Goal: Information Seeking & Learning: Check status

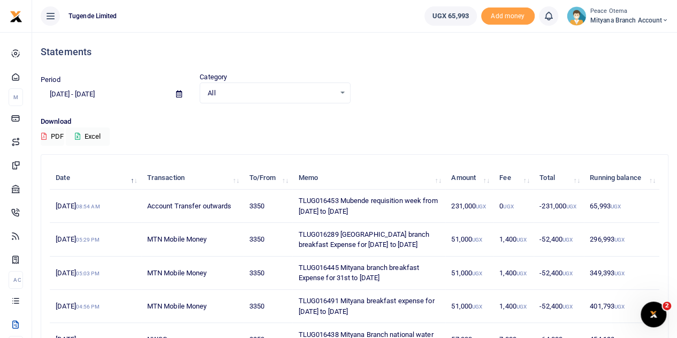
click at [665, 18] on icon at bounding box center [665, 20] width 6 height 7
click at [622, 39] on link "Switch accounts" at bounding box center [627, 39] width 85 height 15
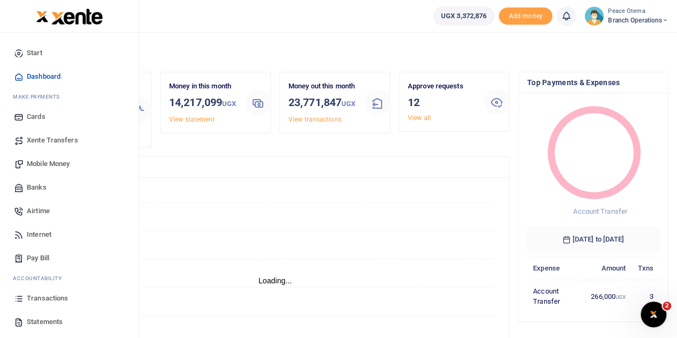
scroll to position [9, 9]
click at [37, 297] on span "Transactions" at bounding box center [47, 298] width 41 height 11
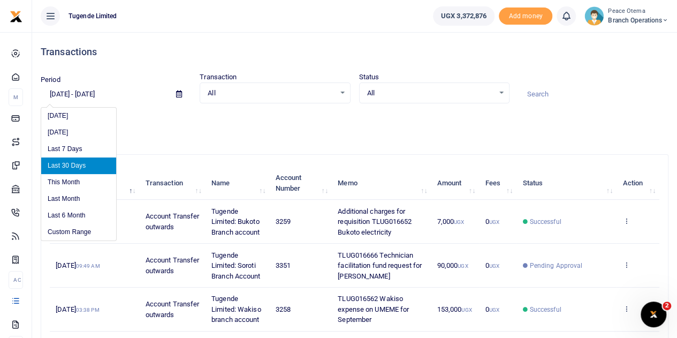
click at [57, 94] on input "08/17/2025 - 09/15/2025" at bounding box center [104, 94] width 127 height 18
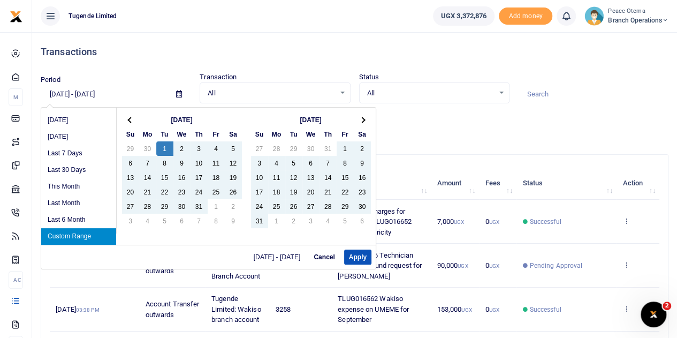
type input "07/01/2025 - 09/15/2025"
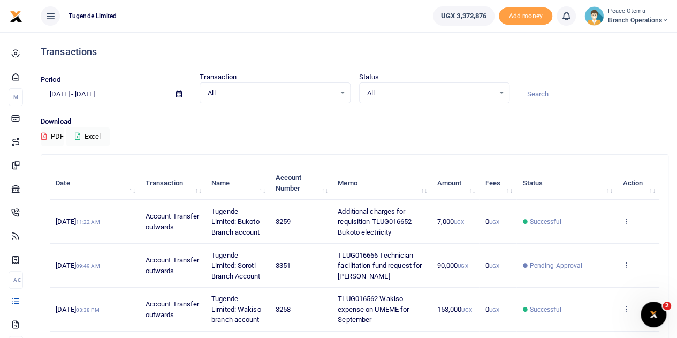
click at [540, 98] on input at bounding box center [593, 94] width 150 height 18
paste input "Client refunds BISEGERWA DENIS"
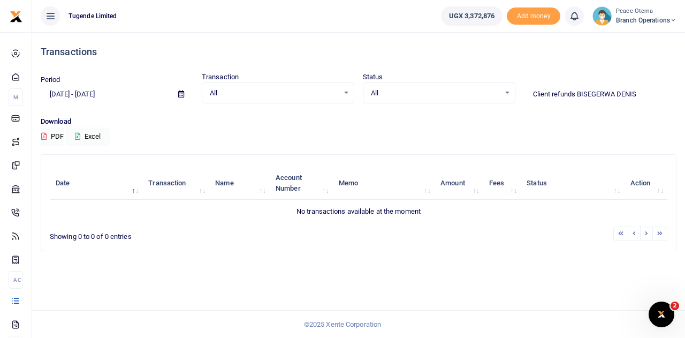
type input "Client refunds BISEGERWA DENIS"
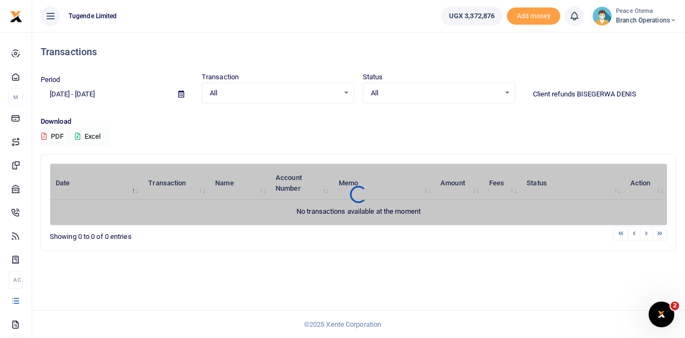
click at [671, 19] on icon at bounding box center [673, 20] width 6 height 7
click at [644, 37] on link "Switch accounts" at bounding box center [635, 39] width 85 height 15
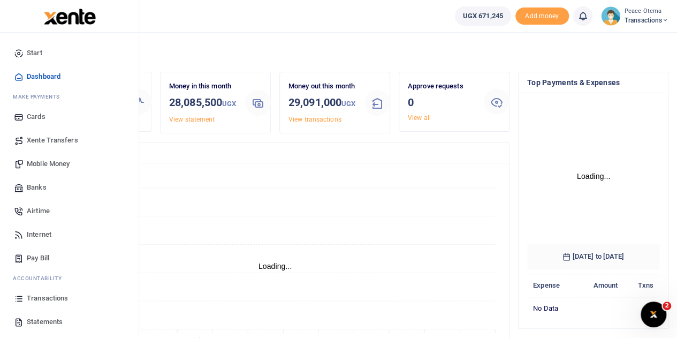
click at [48, 299] on span "Transactions" at bounding box center [47, 298] width 41 height 11
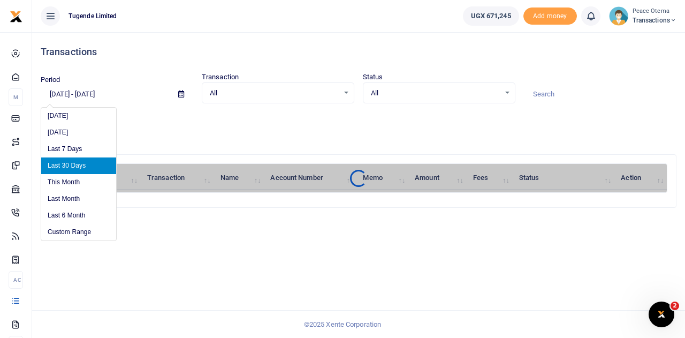
click at [57, 95] on input "[DATE] - [DATE]" at bounding box center [105, 94] width 129 height 18
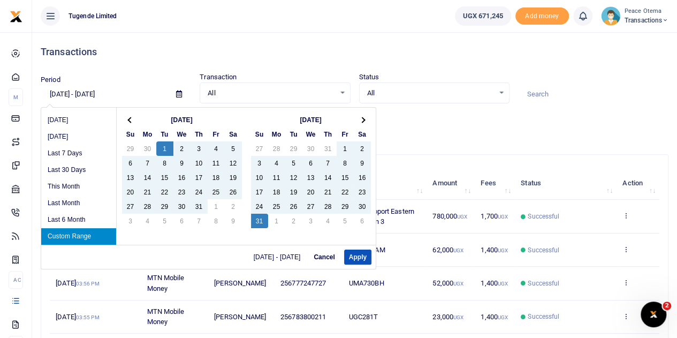
type input "07/01/2025 - 08/31/2025"
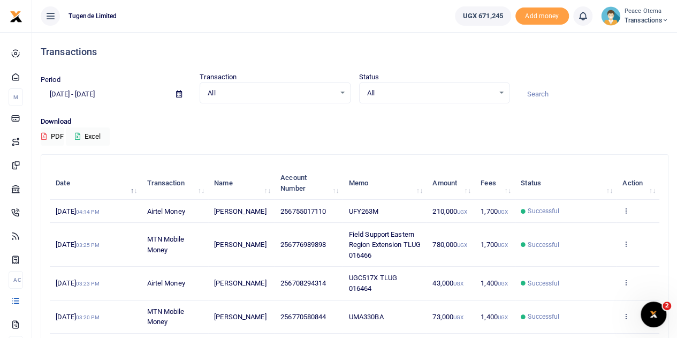
click at [549, 97] on input at bounding box center [593, 94] width 150 height 18
paste input "Client refunds BISEGERWA DENIS"
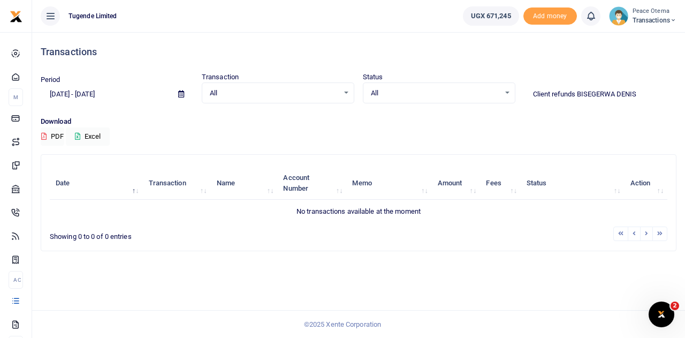
type input "Client refunds BISEGERWA DENIS"
click at [671, 20] on icon at bounding box center [673, 20] width 6 height 7
click at [619, 38] on link "Switch accounts" at bounding box center [635, 39] width 85 height 15
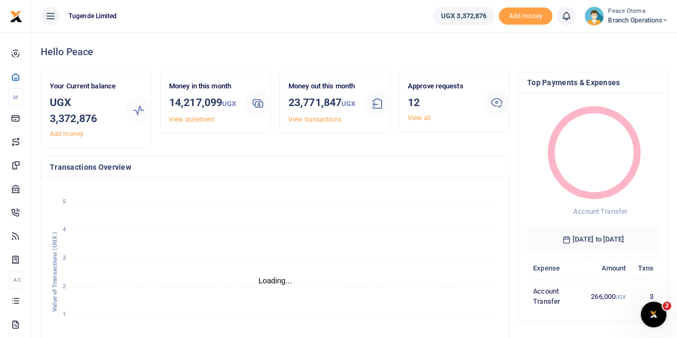
scroll to position [9, 9]
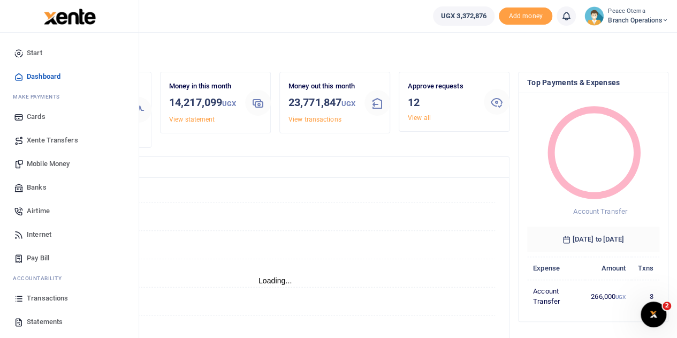
click at [37, 300] on span "Transactions" at bounding box center [47, 298] width 41 height 11
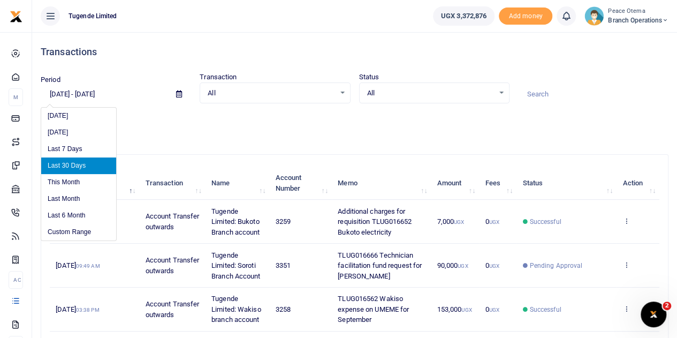
click at [58, 93] on input "[DATE] - [DATE]" at bounding box center [104, 94] width 127 height 18
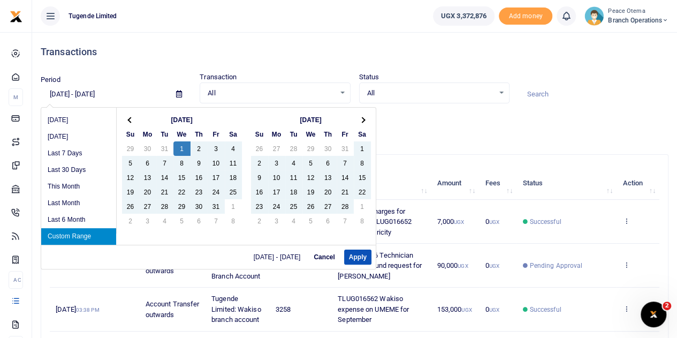
click at [102, 91] on input "01/01/2025 - 09/15/2025" at bounding box center [104, 94] width 127 height 18
type input "01/01/2025 - 09/15/2025"
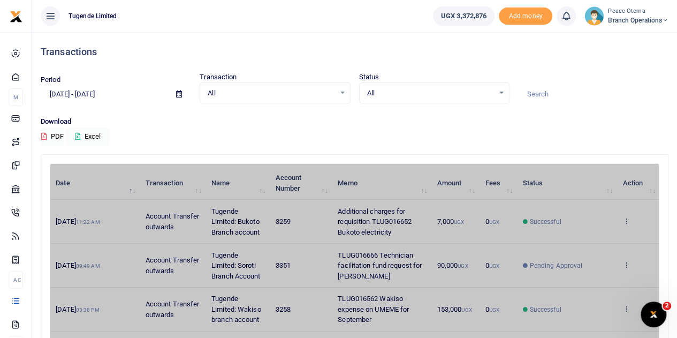
click at [549, 93] on input at bounding box center [593, 94] width 150 height 18
paste input "Client refunds BISEGERWA DENIS"
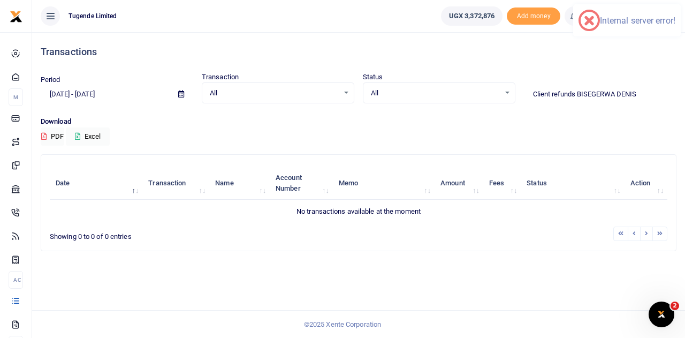
click at [642, 94] on input "Client refunds BISEGERWA DENIS" at bounding box center [600, 94] width 152 height 18
click at [645, 91] on input "Client refunds BISEGERWA DENIS" at bounding box center [600, 94] width 152 height 18
type input "C"
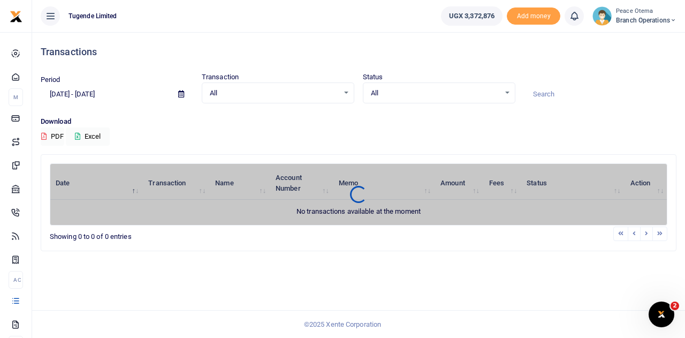
paste input "Client refunds BISEGERWA DENIS"
type input "Client refunds BISEGERWA DENIS"
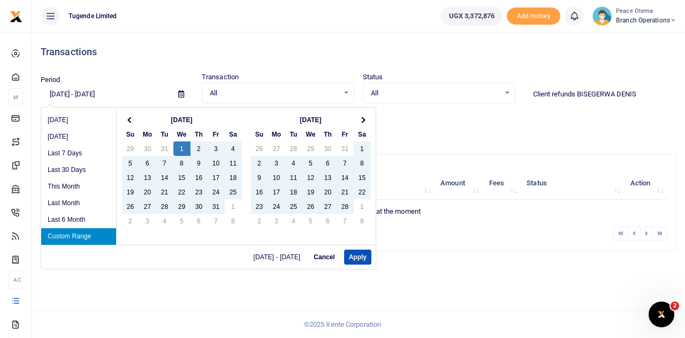
click at [98, 89] on input "01/01/2025 - 09/15/2025" at bounding box center [105, 94] width 129 height 18
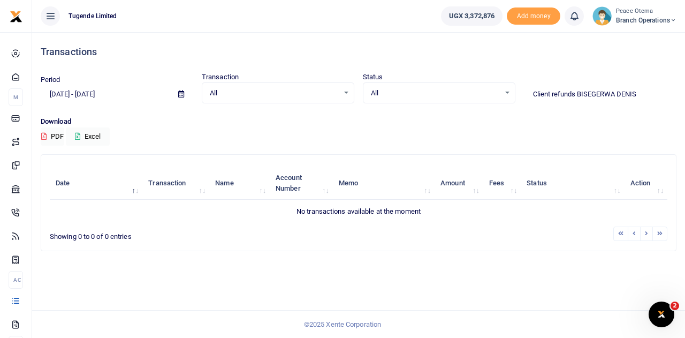
click at [639, 95] on input "Client refunds BISEGERWA DENIS" at bounding box center [600, 94] width 152 height 18
click at [56, 93] on input "01/01/2025 - 07/31/2025" at bounding box center [105, 94] width 129 height 18
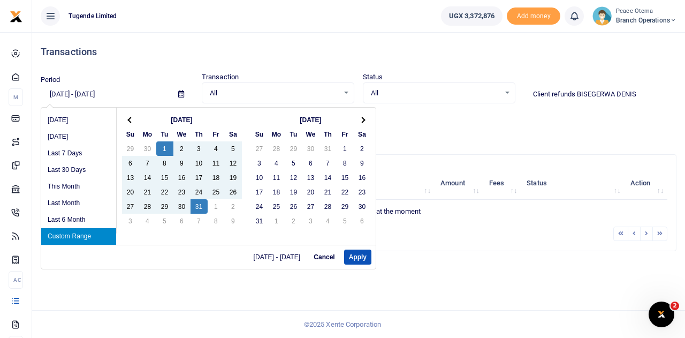
type input "07/01/2025 - 07/31/2025"
click at [349, 260] on button "Apply" at bounding box center [357, 256] width 27 height 15
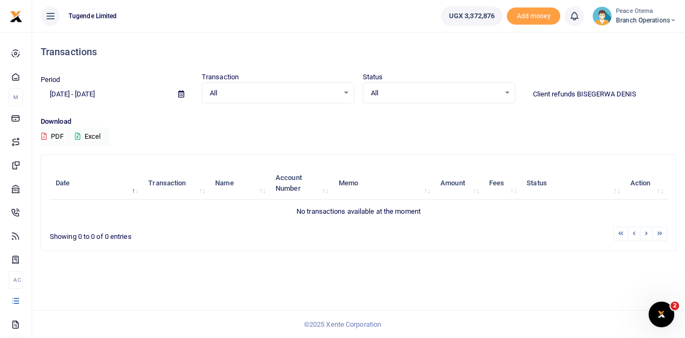
click at [643, 89] on input "Client refunds BISEGERWA DENIS" at bounding box center [600, 94] width 152 height 18
click at [673, 17] on icon at bounding box center [673, 20] width 6 height 7
click at [626, 36] on link "Switch accounts" at bounding box center [635, 39] width 85 height 15
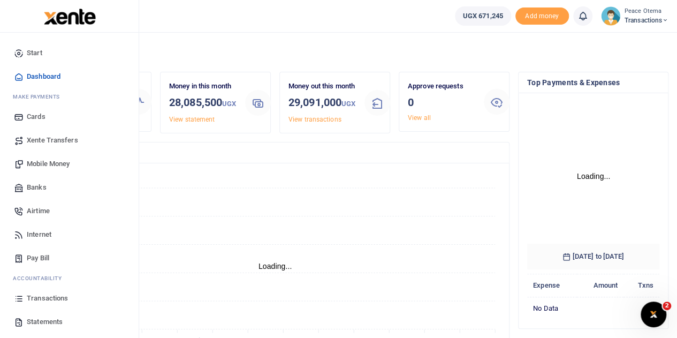
click at [44, 297] on span "Transactions" at bounding box center [47, 298] width 41 height 11
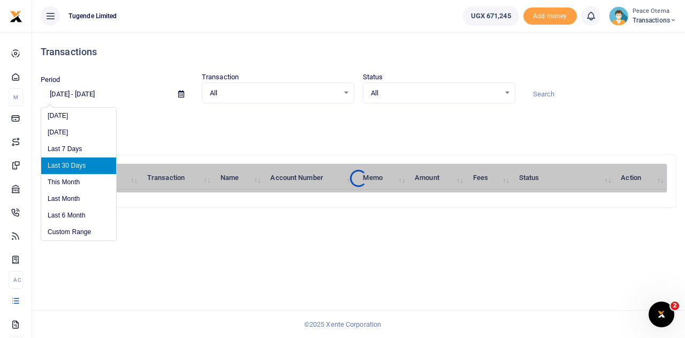
click at [57, 90] on input "[DATE] - [DATE]" at bounding box center [105, 94] width 129 height 18
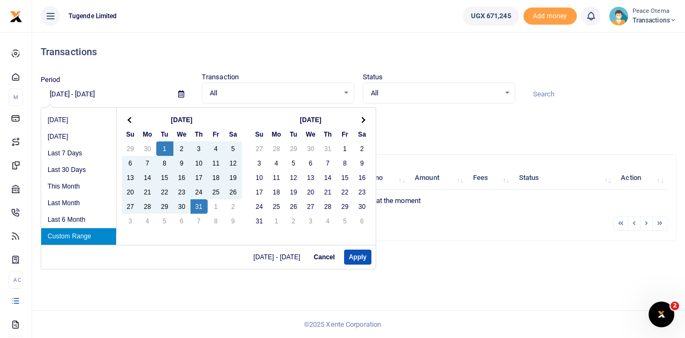
type input "[DATE] - [DATE]"
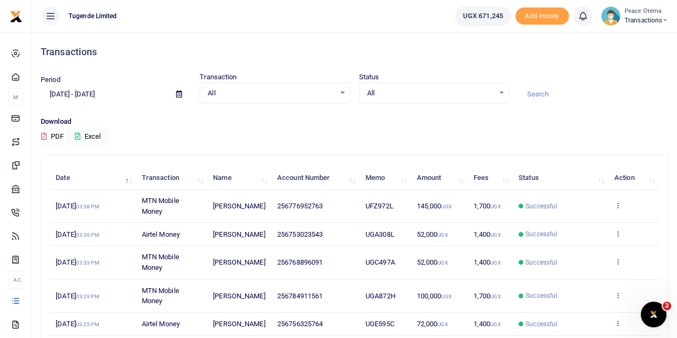
click at [536, 96] on input at bounding box center [593, 94] width 150 height 18
paste input "Client refunds BISEGERWA DENIS"
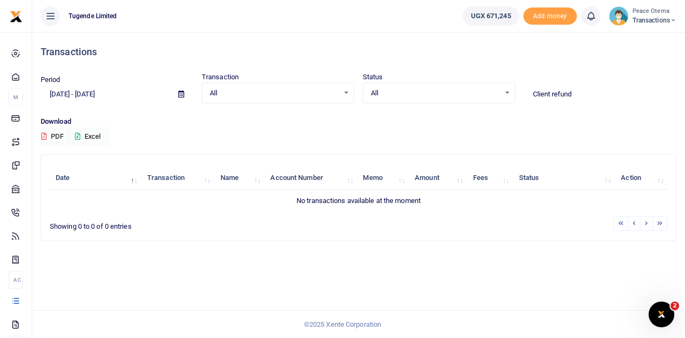
type input "Client refund"
click at [671, 20] on icon at bounding box center [673, 20] width 6 height 7
click at [645, 39] on link "Switch accounts" at bounding box center [635, 39] width 85 height 15
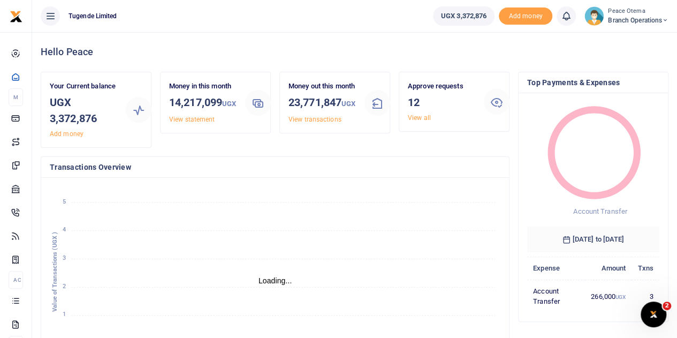
scroll to position [9, 9]
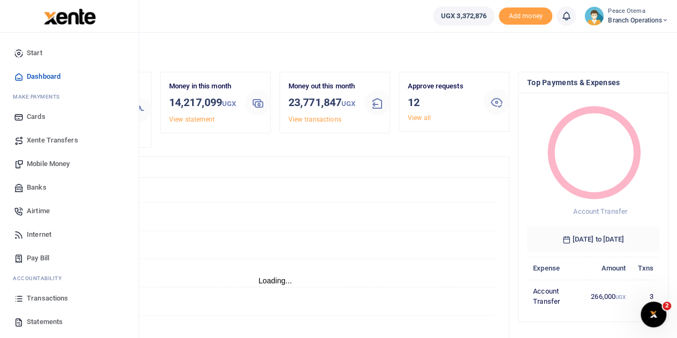
click at [46, 298] on span "Transactions" at bounding box center [47, 298] width 41 height 11
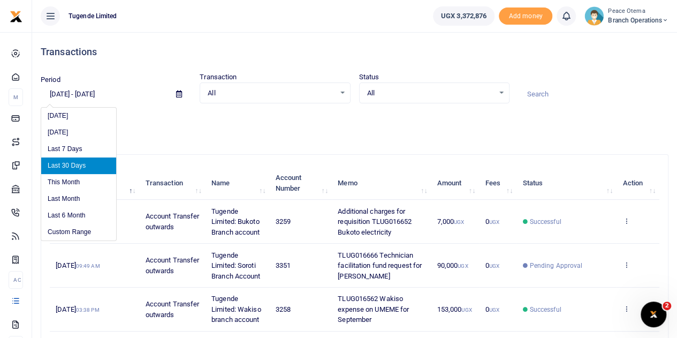
click at [58, 94] on input "[DATE] - [DATE]" at bounding box center [104, 94] width 127 height 18
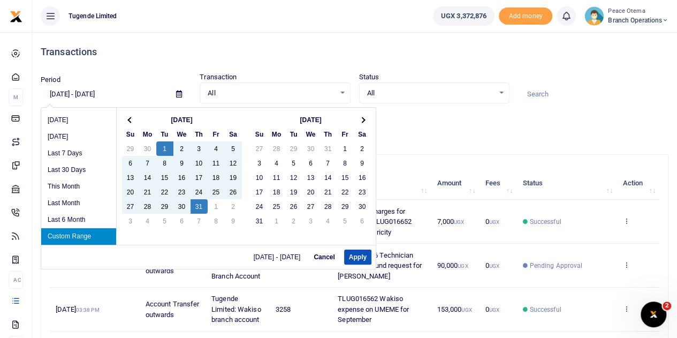
type input "[DATE] - [DATE]"
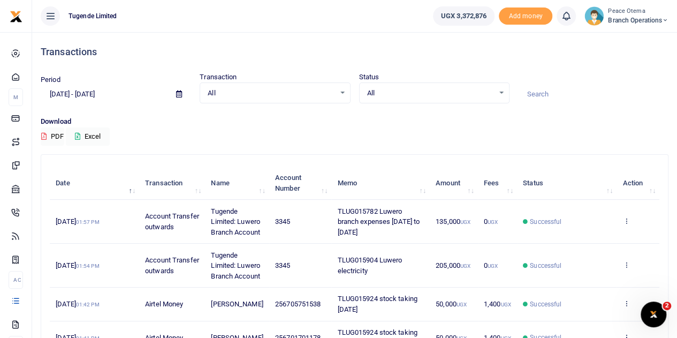
click at [554, 96] on input at bounding box center [593, 94] width 150 height 18
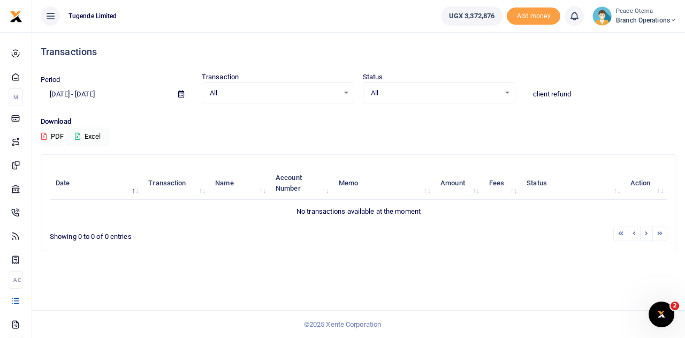
click at [579, 97] on input "client refund" at bounding box center [600, 94] width 152 height 18
click at [578, 91] on input "client refund" at bounding box center [600, 94] width 152 height 18
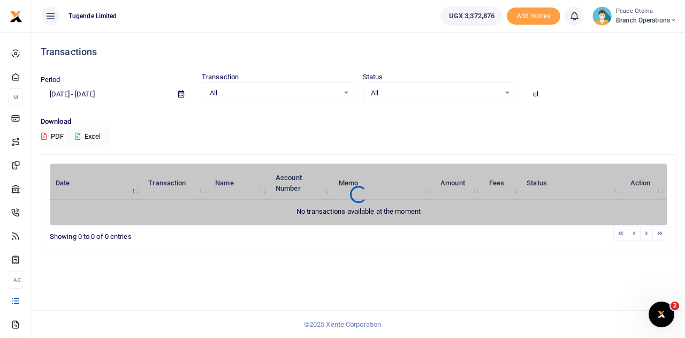
type input "c"
type input "client refund"
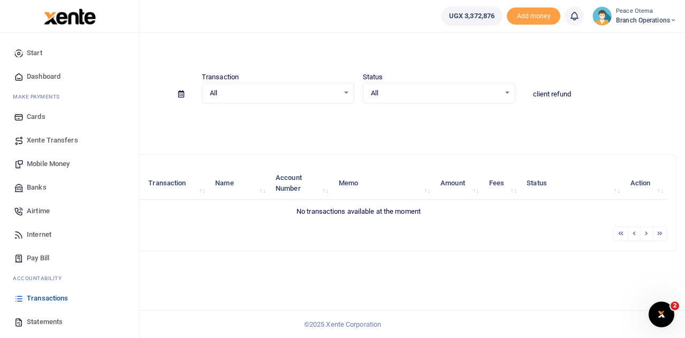
click at [43, 323] on span "Statements" at bounding box center [45, 321] width 36 height 11
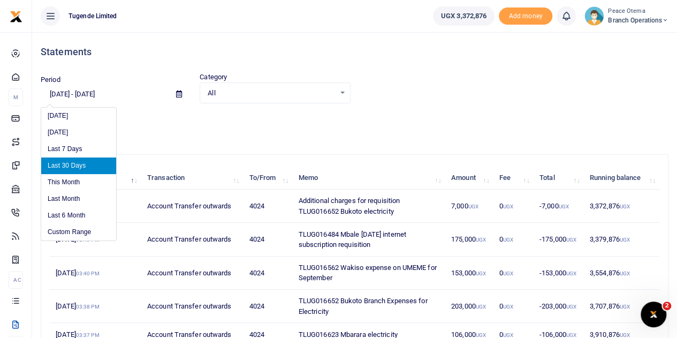
click at [57, 91] on input "[DATE] - [DATE]" at bounding box center [104, 94] width 127 height 18
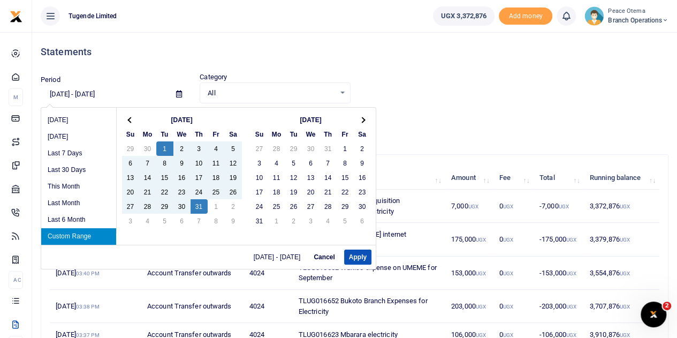
type input "[DATE] - [DATE]"
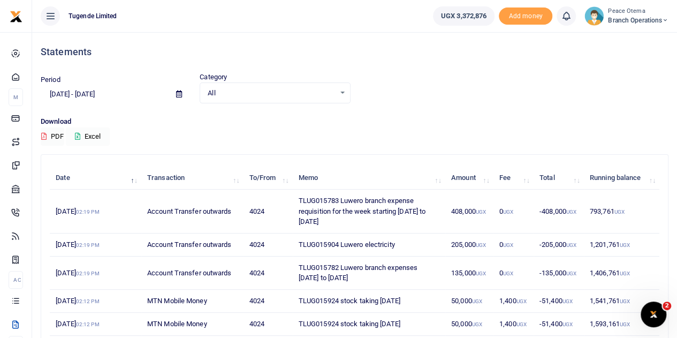
click at [78, 139] on icon at bounding box center [77, 136] width 5 height 7
